Goal: Browse casually

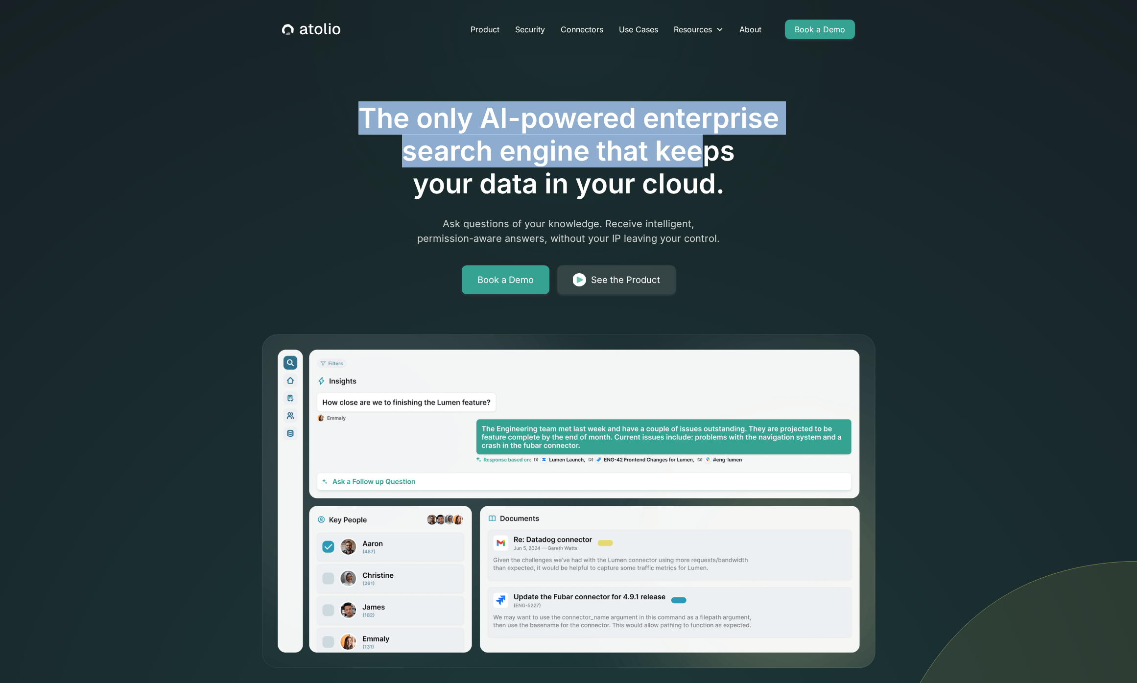
drag, startPoint x: 347, startPoint y: 122, endPoint x: 733, endPoint y: 166, distance: 387.9
click at [699, 165] on h1 "The only AI-powered enterprise search engine that keeps your data in your cloud." at bounding box center [568, 151] width 501 height 99
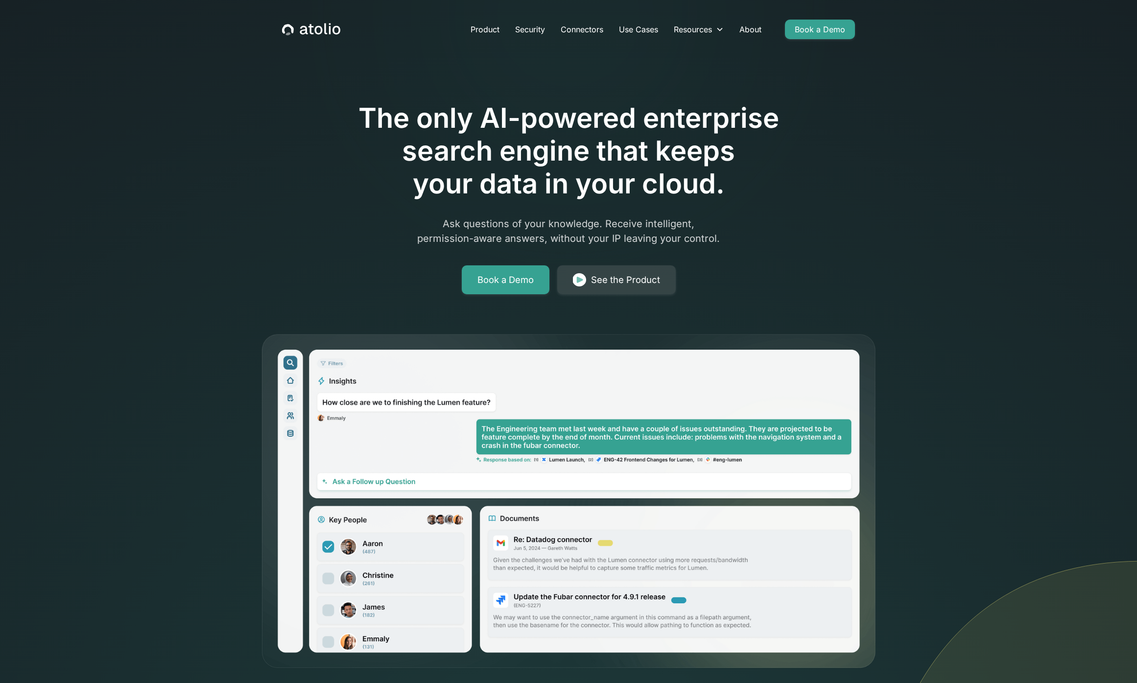
click at [748, 166] on h1 "The only AI-powered enterprise search engine that keeps your data in your cloud." at bounding box center [568, 151] width 501 height 99
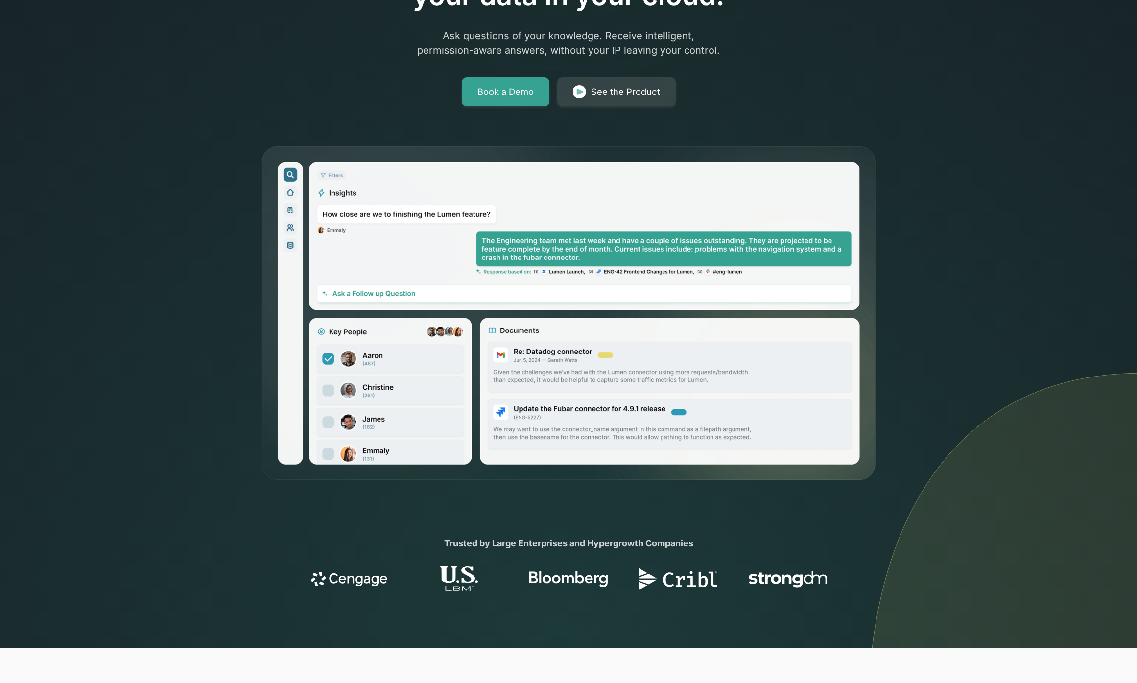
scroll to position [324, 0]
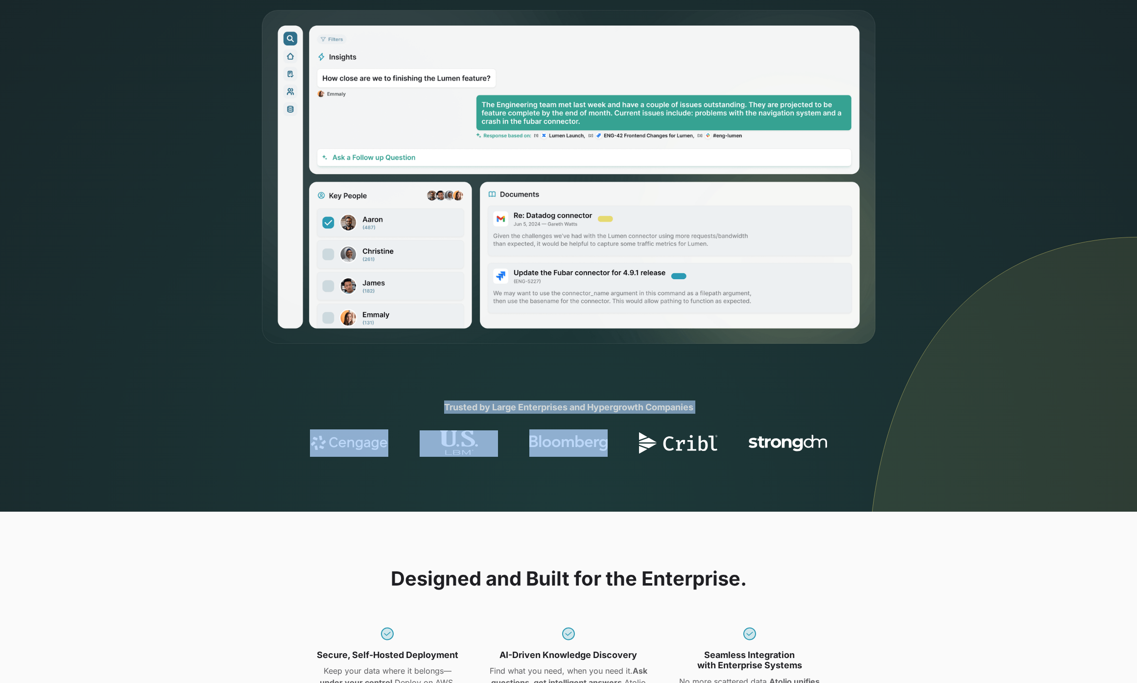
drag, startPoint x: 373, startPoint y: 413, endPoint x: 618, endPoint y: 477, distance: 254.0
click at [618, 477] on section "Trusted by Large Enterprises and Hypergrowth Companies" at bounding box center [568, 429] width 1137 height 166
click at [619, 476] on section "Trusted by Large Enterprises and Hypergrowth Companies" at bounding box center [568, 429] width 1137 height 166
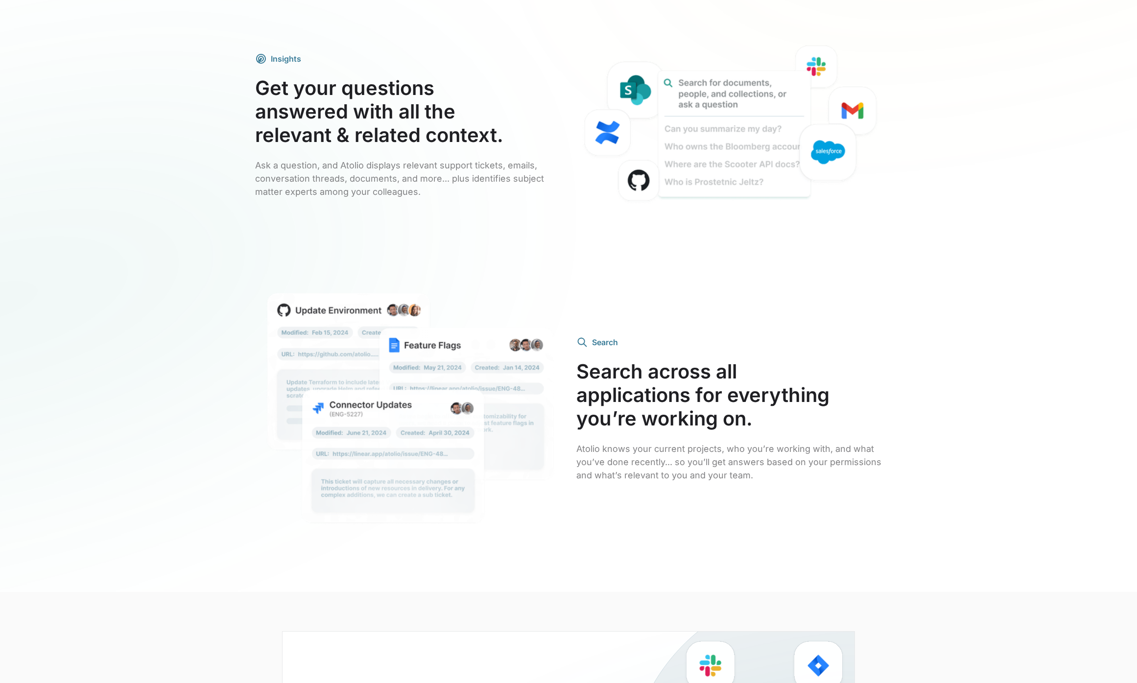
scroll to position [1824, 0]
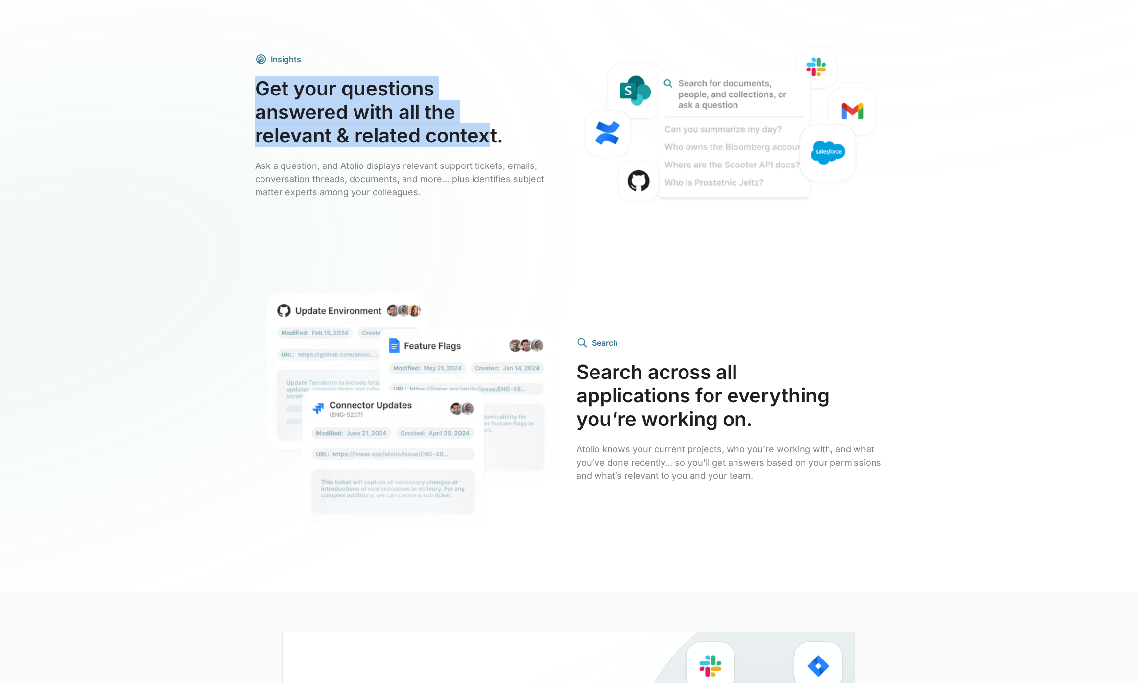
drag, startPoint x: 237, startPoint y: 90, endPoint x: 506, endPoint y: 134, distance: 272.4
click at [496, 133] on div "Atolio brings you company-wide answers, while your enterprise keeps control of …" at bounding box center [568, 97] width 1137 height 989
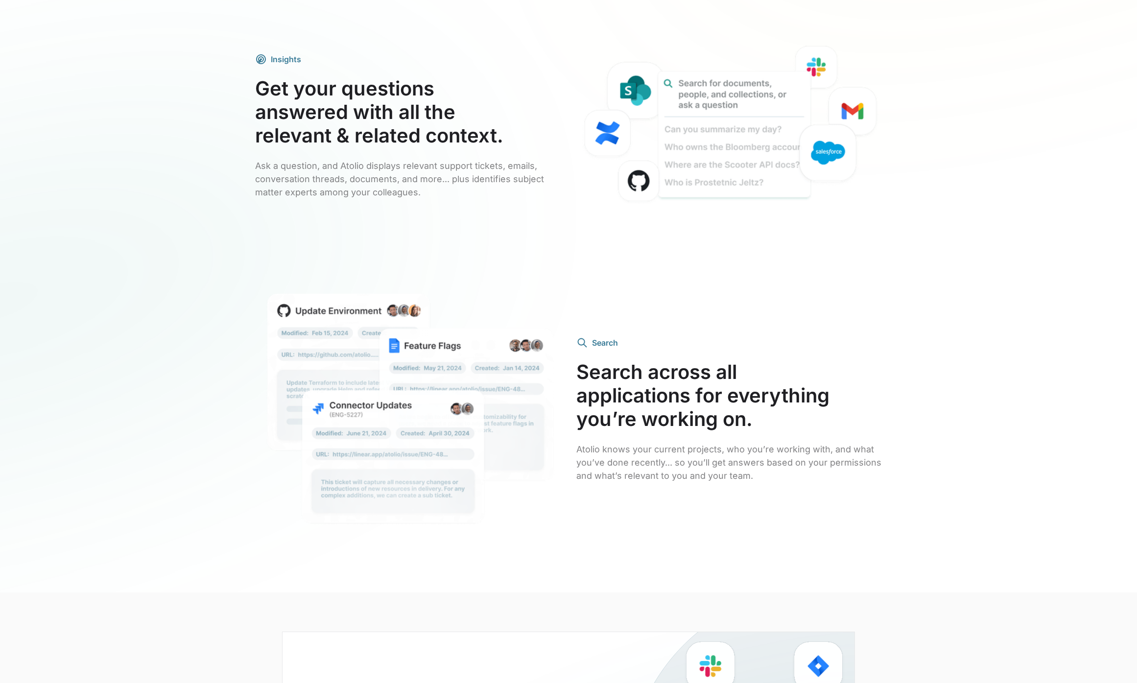
click at [506, 134] on h3 "Get your questions answered with all the relevant & related context." at bounding box center [408, 112] width 306 height 71
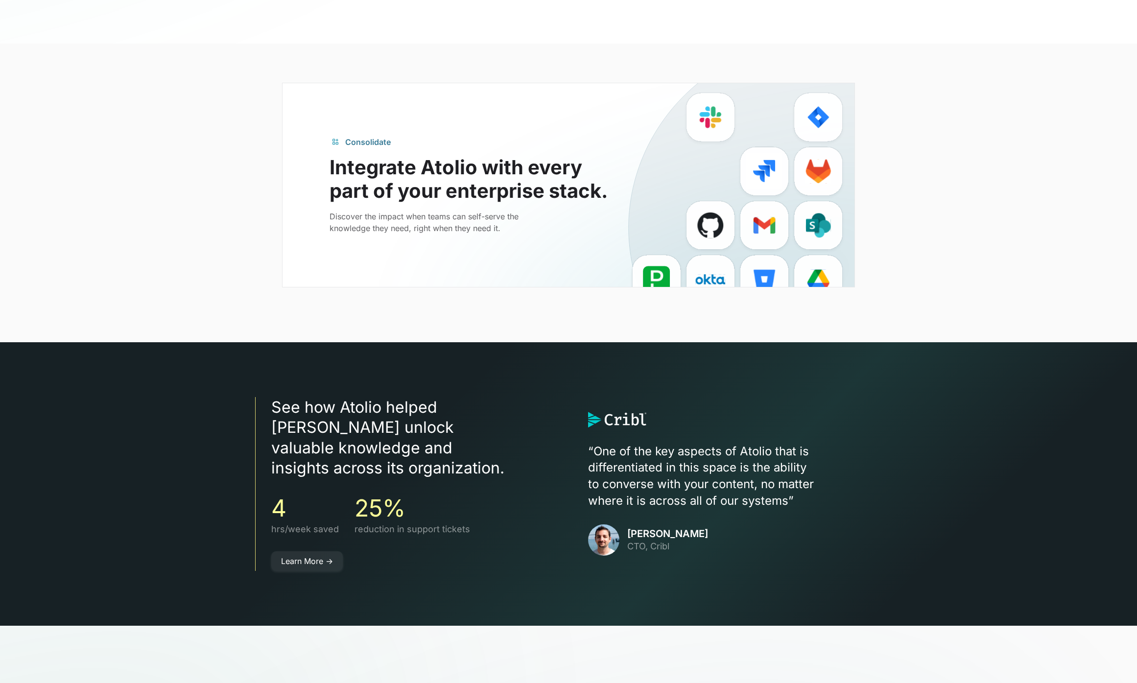
scroll to position [2648, 0]
